Goal: Task Accomplishment & Management: Use online tool/utility

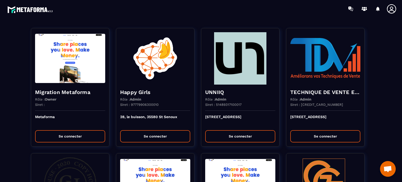
scroll to position [735, 0]
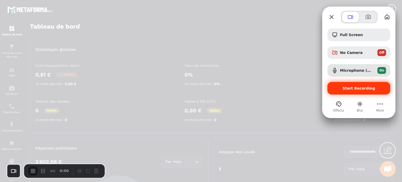
click at [352, 87] on span "Start Recording" at bounding box center [358, 88] width 33 height 4
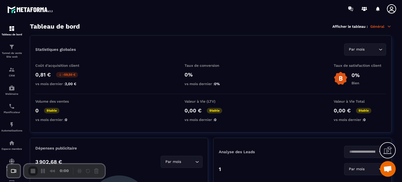
click at [209, 182] on div "2" at bounding box center [201, 184] width 402 height 5
click at [12, 93] on p "Webinaire" at bounding box center [11, 93] width 21 height 3
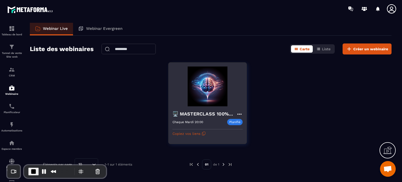
click at [237, 112] on icon at bounding box center [239, 114] width 6 height 6
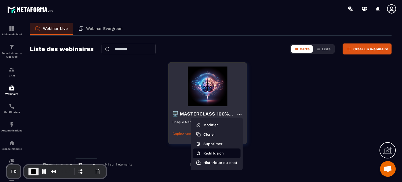
click at [222, 155] on button "Rediffusion" at bounding box center [217, 152] width 48 height 9
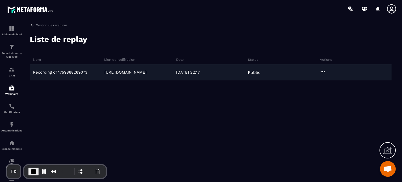
click at [322, 70] on icon at bounding box center [322, 72] width 6 height 6
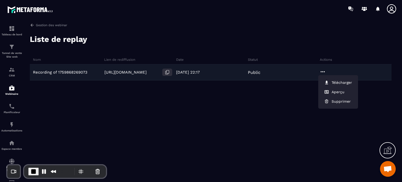
click at [165, 71] on icon at bounding box center [167, 72] width 5 height 5
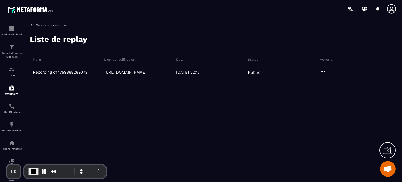
click at [33, 25] on icon at bounding box center [32, 25] width 5 height 5
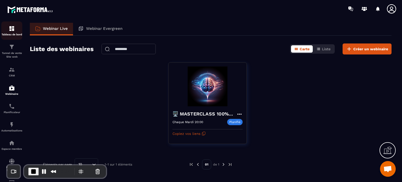
click at [9, 34] on p "Tableau de bord" at bounding box center [11, 34] width 21 height 3
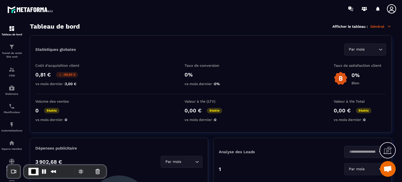
click at [376, 26] on p "Général" at bounding box center [380, 26] width 21 height 5
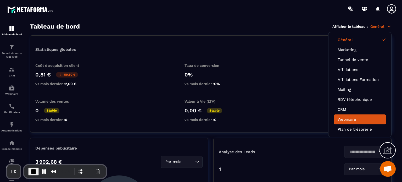
click at [349, 115] on li "Webinaire" at bounding box center [359, 119] width 52 height 10
click at [343, 119] on link "Webinaire" at bounding box center [359, 119] width 44 height 5
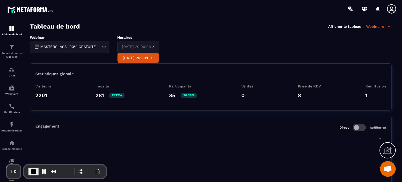
click at [138, 47] on div "[DATE] 20:00:00" at bounding box center [135, 47] width 31 height 6
click at [134, 58] on p "[DATE] 20:00:00" at bounding box center [138, 57] width 31 height 5
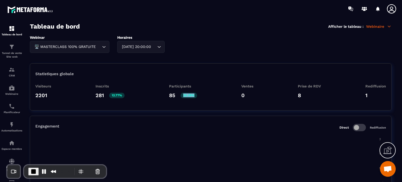
drag, startPoint x: 184, startPoint y: 94, endPoint x: 200, endPoint y: 94, distance: 16.2
click at [200, 94] on div "Visiteurs 2201 Inscrits 281 12.77% Participants 85 30.25% Ventes 0 Prise de RDV…" at bounding box center [210, 93] width 350 height 18
click at [222, 36] on div "Webinar 🖥️ MASTERCLASS 100% GRATUITE Loading... Horaires [DATE] 20:00:00 Loadin…" at bounding box center [210, 44] width 361 height 18
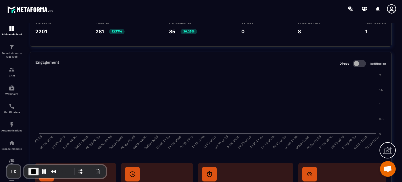
scroll to position [94, 0]
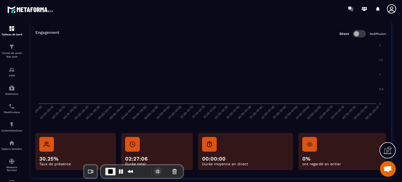
drag, startPoint x: 74, startPoint y: 166, endPoint x: 151, endPoint y: 170, distance: 77.2
click at [151, 170] on div "0:52" at bounding box center [141, 171] width 73 height 8
click at [11, 47] on img at bounding box center [12, 47] width 6 height 6
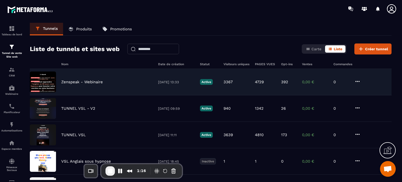
click at [70, 83] on p "Zenspeak - Webinaire" at bounding box center [82, 82] width 42 height 5
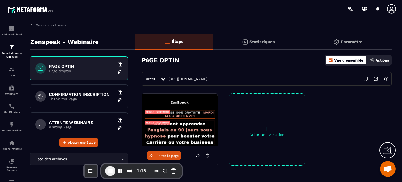
click at [73, 95] on h6 "CONFIRMATION INSCRIPTION" at bounding box center [81, 94] width 65 height 5
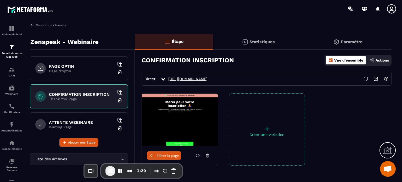
click at [192, 79] on link "[URL][DOMAIN_NAME]" at bounding box center [187, 79] width 39 height 4
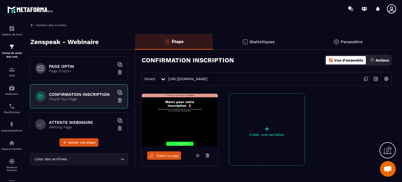
click at [59, 24] on link "Gestion des tunnels" at bounding box center [48, 25] width 36 height 5
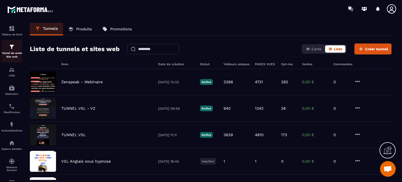
click at [15, 51] on div "Tunnel de vente Site web" at bounding box center [11, 51] width 21 height 15
click at [14, 29] on img at bounding box center [12, 28] width 6 height 6
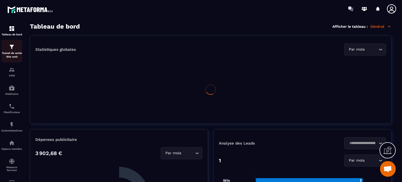
click at [15, 53] on p "Tunnel de vente Site web" at bounding box center [11, 54] width 21 height 7
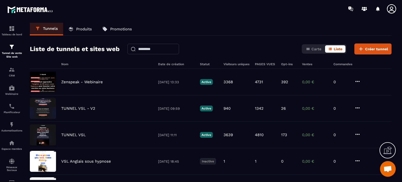
click at [79, 28] on p "Produits" at bounding box center [84, 29] width 16 height 5
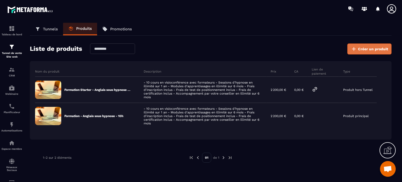
click at [354, 46] on icon at bounding box center [353, 49] width 6 height 6
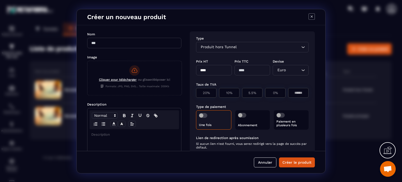
click at [313, 18] on icon "Modal window" at bounding box center [311, 16] width 6 height 6
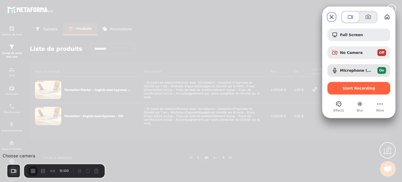
click at [15, 169] on button "Choose camera" at bounding box center [14, 171] width 10 height 10
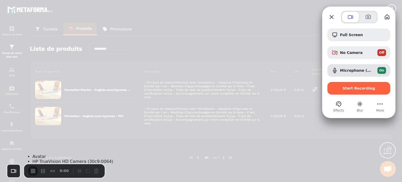
click at [33, 159] on span "Avatar" at bounding box center [39, 156] width 14 height 5
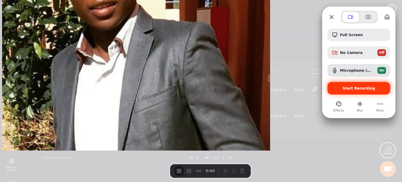
click at [339, 92] on div "Start Recording" at bounding box center [358, 88] width 63 height 13
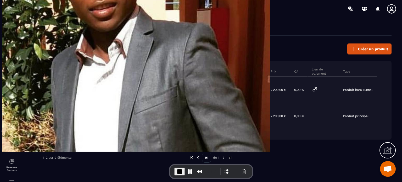
click at [392, 11] on icon at bounding box center [391, 9] width 10 height 10
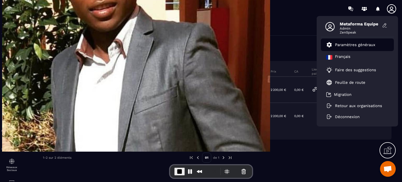
click at [359, 46] on p "Paramètres généraux" at bounding box center [355, 44] width 40 height 5
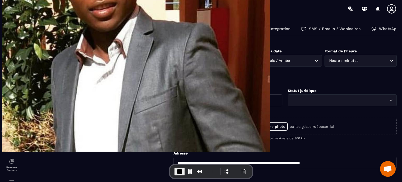
click at [123, 31] on p "Mode de paiement" at bounding box center [139, 28] width 36 height 5
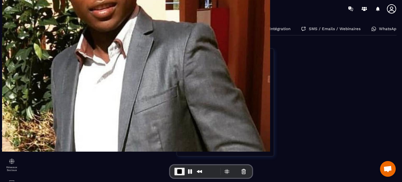
click at [10, 51] on div "Tunnel de vente Site web" at bounding box center [11, 51] width 21 height 15
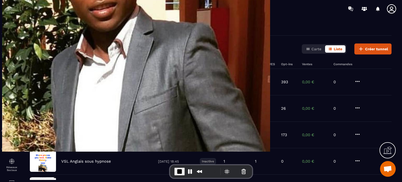
click at [87, 27] on p "Produits" at bounding box center [84, 29] width 16 height 5
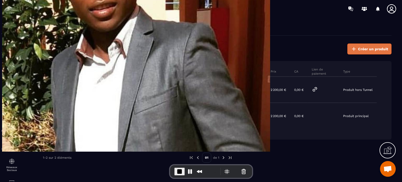
click at [385, 49] on span "Créer un produit" at bounding box center [373, 48] width 30 height 5
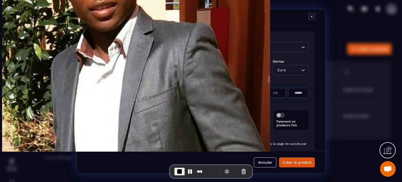
click at [127, 41] on input "Modal window" at bounding box center [134, 43] width 94 height 10
type input "**********"
click at [198, 71] on input "****" at bounding box center [214, 70] width 36 height 10
type input "*"
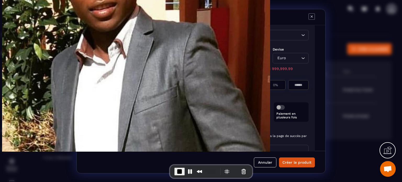
scroll to position [15, 0]
drag, startPoint x: 201, startPoint y: 54, endPoint x: 196, endPoint y: 56, distance: 5.0
click at [196, 56] on input "****" at bounding box center [214, 55] width 36 height 10
type input "*****"
type input "**"
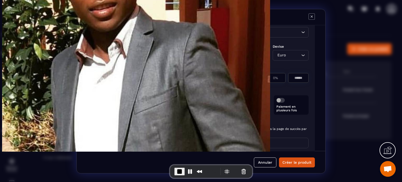
click at [284, 57] on div "Euro" at bounding box center [287, 55] width 25 height 6
click at [253, 64] on div "Taux de TVA 20% 10% 5.5% 0%" at bounding box center [252, 75] width 112 height 22
click at [272, 77] on p "0%" at bounding box center [275, 78] width 15 height 4
type input "*"
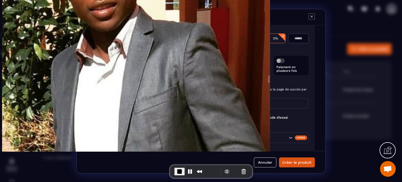
scroll to position [55, 0]
click at [241, 59] on span "Modal window" at bounding box center [242, 60] width 8 height 5
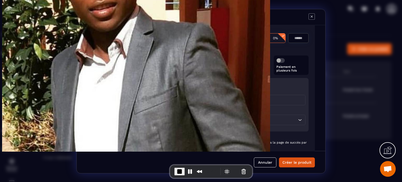
click at [202, 99] on input "Modal window" at bounding box center [252, 100] width 106 height 10
type input "**"
click at [259, 83] on p "Abonnement" at bounding box center [252, 83] width 106 height 4
click at [233, 121] on input "Search for option" at bounding box center [262, 120] width 70 height 6
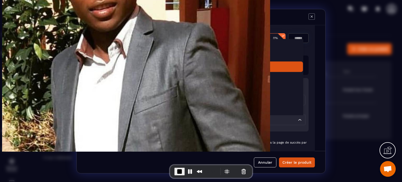
click at [224, 69] on p "Mensuelle" at bounding box center [251, 66] width 93 height 5
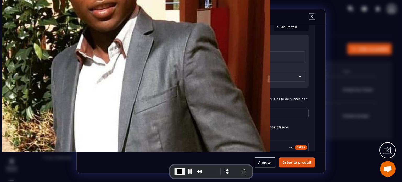
scroll to position [127, 0]
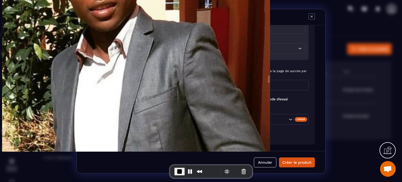
drag, startPoint x: 225, startPoint y: 111, endPoint x: 196, endPoint y: 110, distance: 28.8
click at [196, 110] on div "Ajouter un tag" at bounding box center [252, 109] width 112 height 4
click at [300, 120] on div "Créer" at bounding box center [300, 119] width 13 height 5
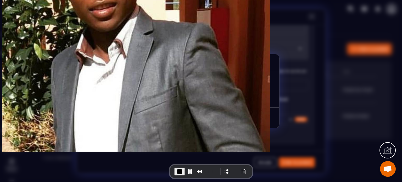
click at [264, 61] on icon "Modal window" at bounding box center [265, 62] width 6 height 6
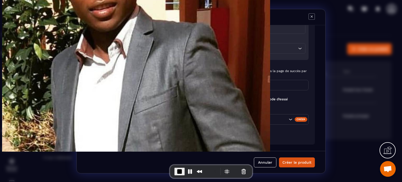
click at [251, 131] on span "Modal window" at bounding box center [250, 132] width 8 height 5
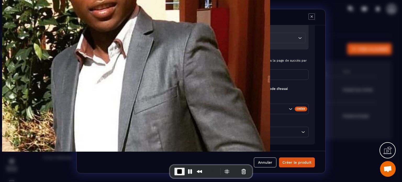
click at [311, 18] on icon "Modal window" at bounding box center [311, 16] width 6 height 6
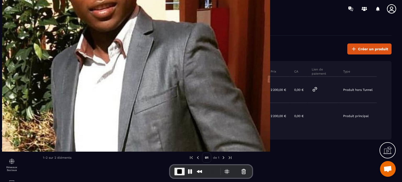
scroll to position [127, 0]
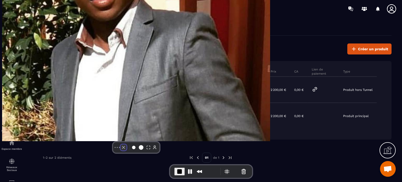
click at [120, 150] on button "Camera off" at bounding box center [123, 147] width 6 height 6
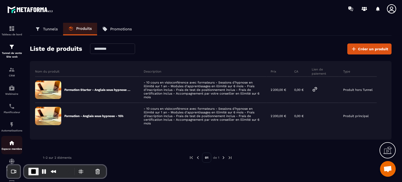
click at [9, 140] on link "Espace membre" at bounding box center [11, 145] width 21 height 18
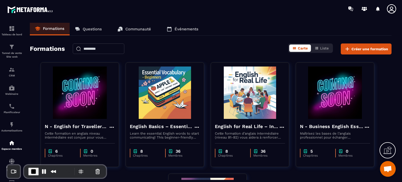
click at [131, 32] on link "Communauté" at bounding box center [134, 29] width 44 height 13
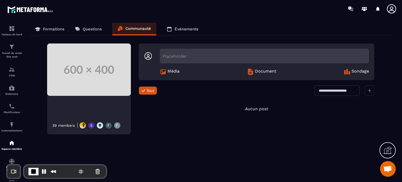
click at [389, 152] on icon at bounding box center [387, 150] width 8 height 8
click at [275, 101] on div at bounding box center [336, 139] width 131 height 84
click at [273, 99] on icon at bounding box center [274, 100] width 6 height 6
click at [126, 50] on icon at bounding box center [124, 50] width 4 height 4
click at [49, 28] on p "Formations" at bounding box center [53, 29] width 21 height 5
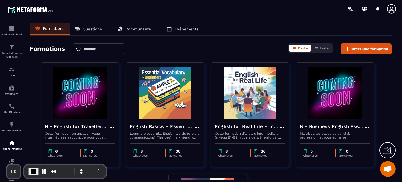
click at [146, 31] on link "Communauté" at bounding box center [134, 29] width 44 height 13
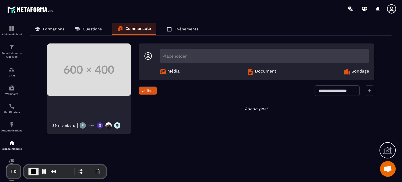
click at [368, 87] on div at bounding box center [369, 90] width 9 height 10
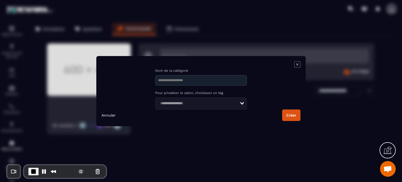
click at [298, 64] on icon "Modal window" at bounding box center [297, 64] width 2 height 2
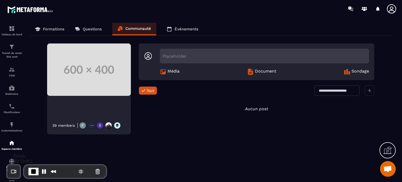
click at [33, 170] on span "End Recording" at bounding box center [33, 171] width 6 height 6
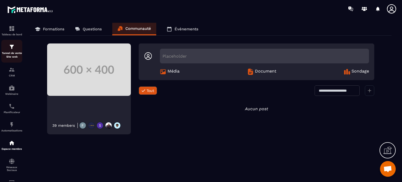
click at [5, 51] on p "Tunnel de vente Site web" at bounding box center [11, 54] width 21 height 7
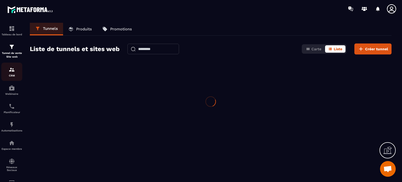
click at [8, 76] on p "CRM" at bounding box center [11, 75] width 21 height 3
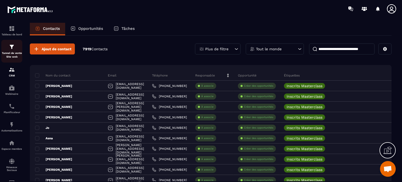
click at [9, 43] on link "Tunnel de vente Site web" at bounding box center [11, 51] width 21 height 23
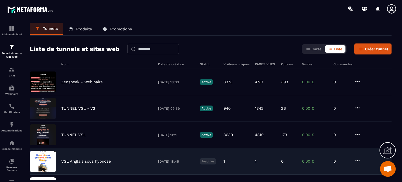
click at [95, 159] on p "VSL Anglais sous hypnose" at bounding box center [86, 161] width 50 height 5
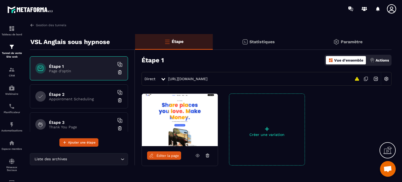
click at [162, 156] on span "Éditer la page" at bounding box center [167, 156] width 22 height 4
